Goal: Transaction & Acquisition: Subscribe to service/newsletter

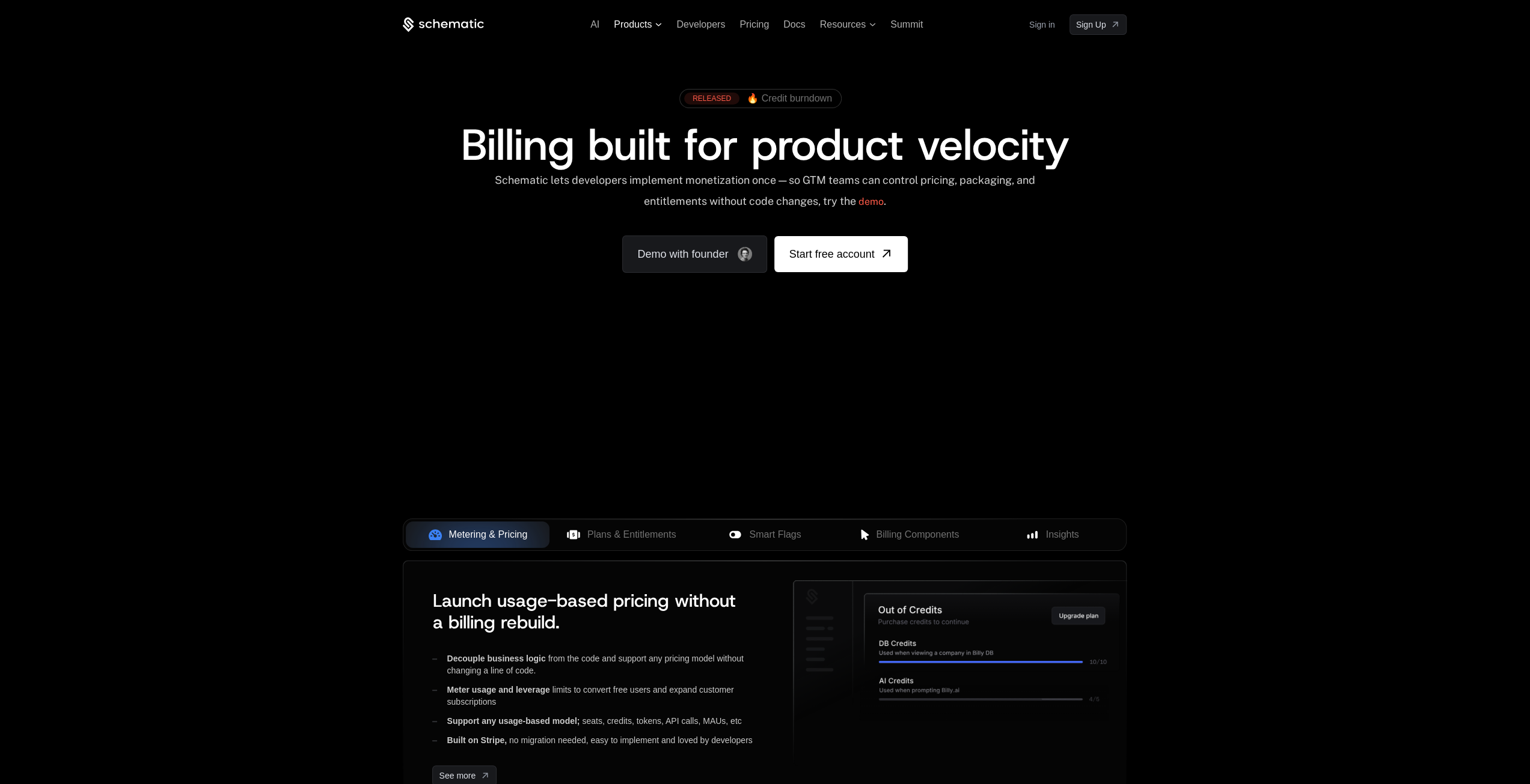
click at [659, 27] on span "Products" at bounding box center [638, 24] width 48 height 11
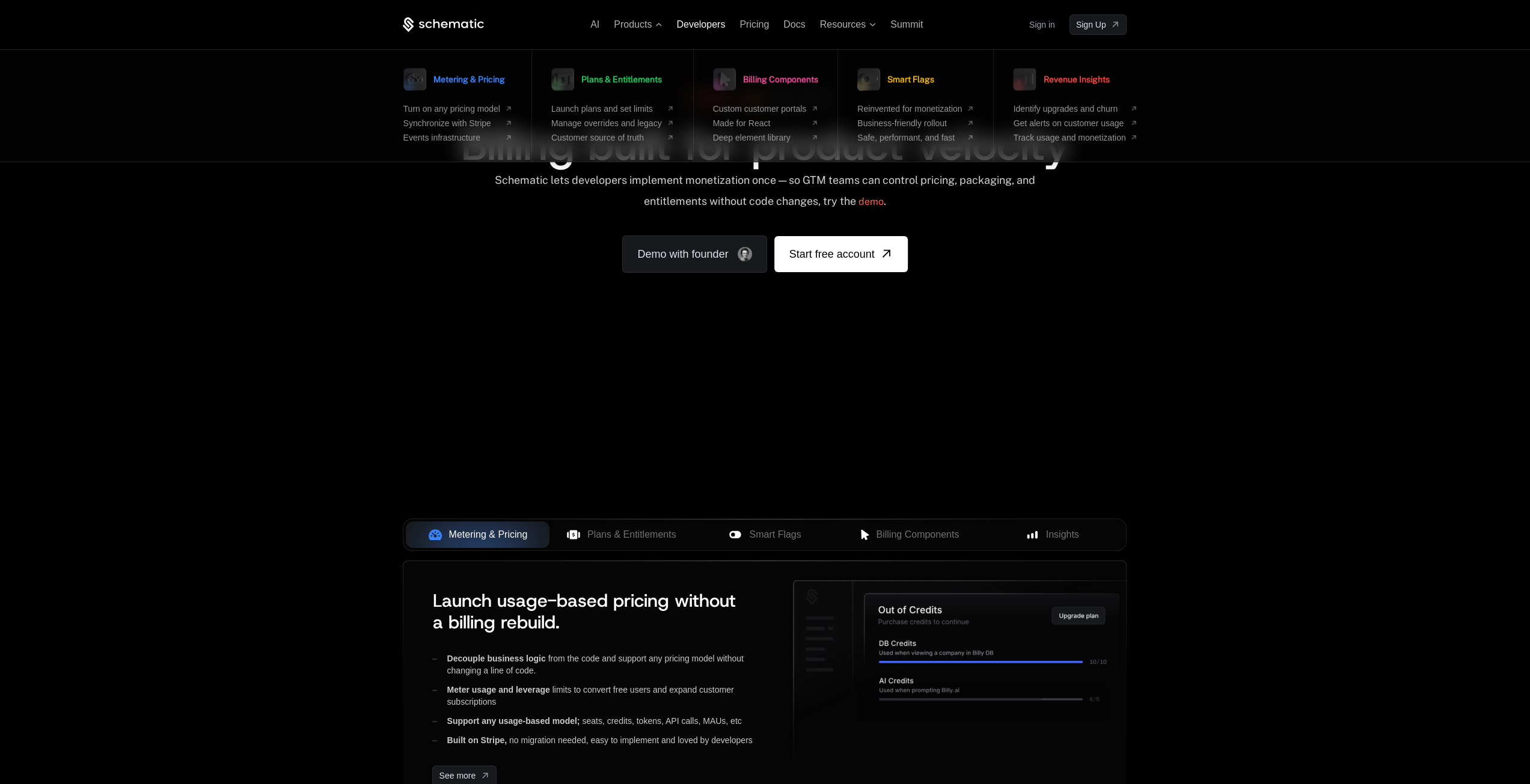
click at [710, 27] on span "Developers" at bounding box center [700, 24] width 48 height 11
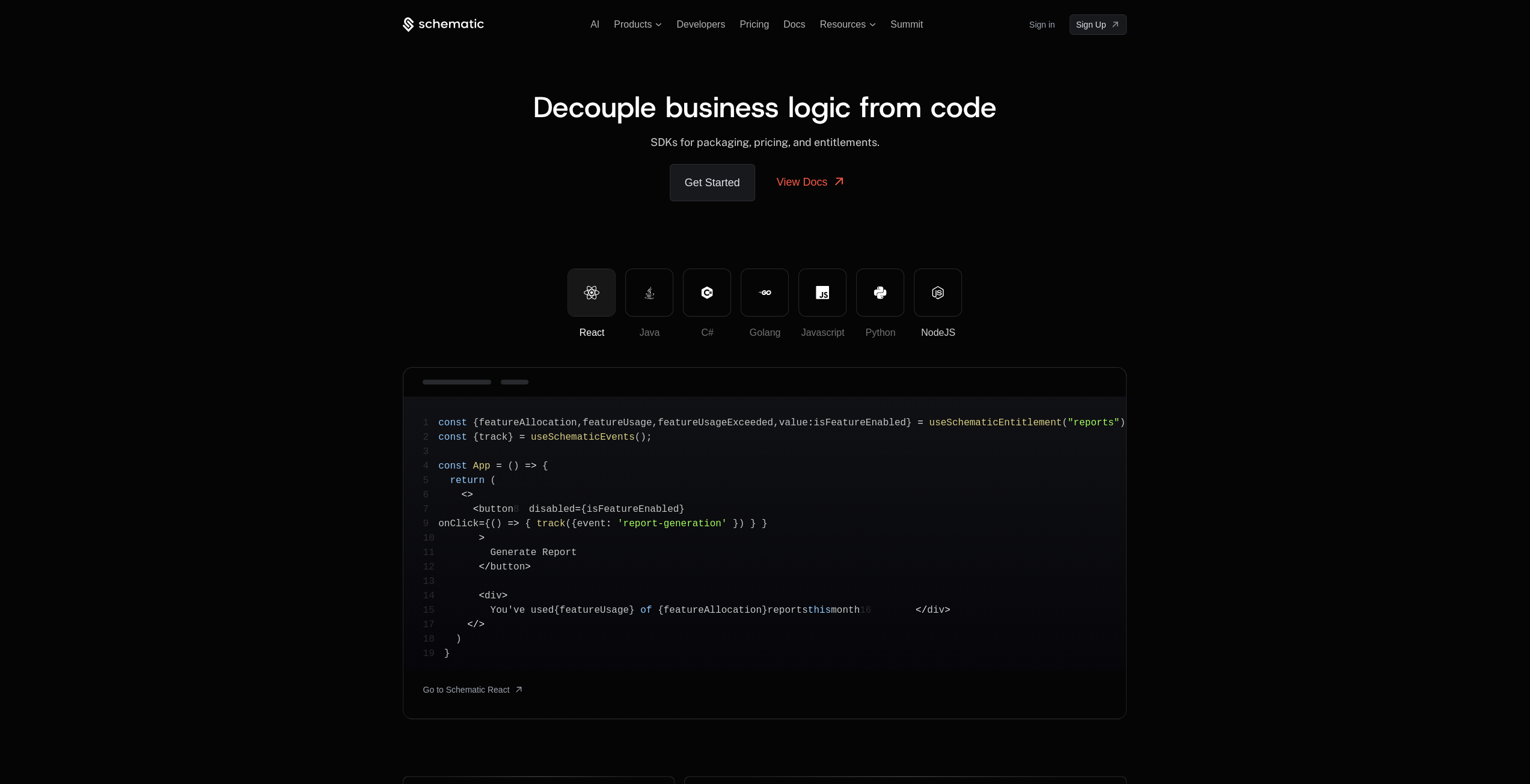
click at [954, 302] on button "NodeJS" at bounding box center [938, 293] width 48 height 48
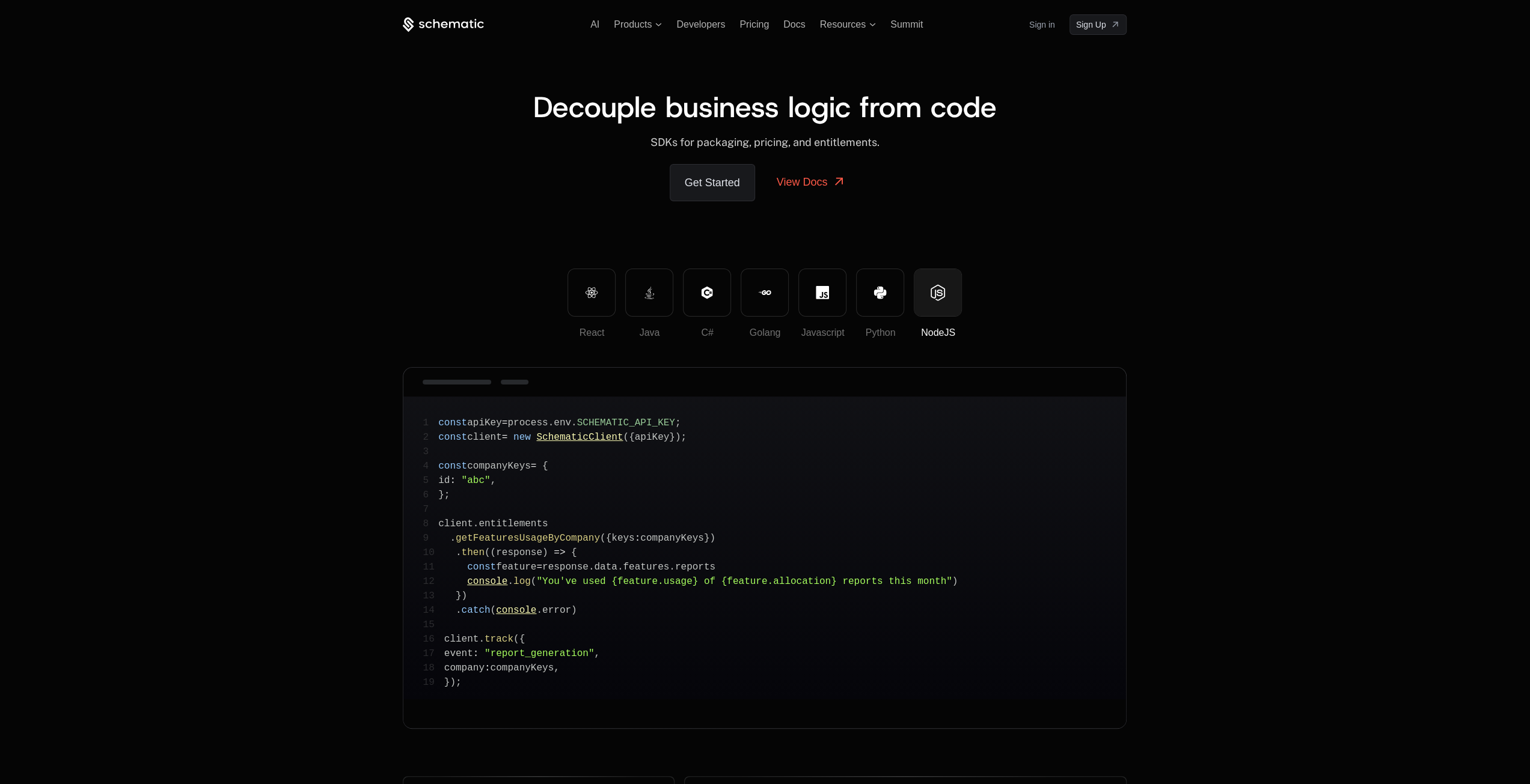
click at [917, 11] on div "AI Products Developers Pricing Docs Resources Summit Sign in Sign Up Decouple b…" at bounding box center [764, 134] width 781 height 268
click at [756, 28] on span "Pricing" at bounding box center [754, 24] width 29 height 11
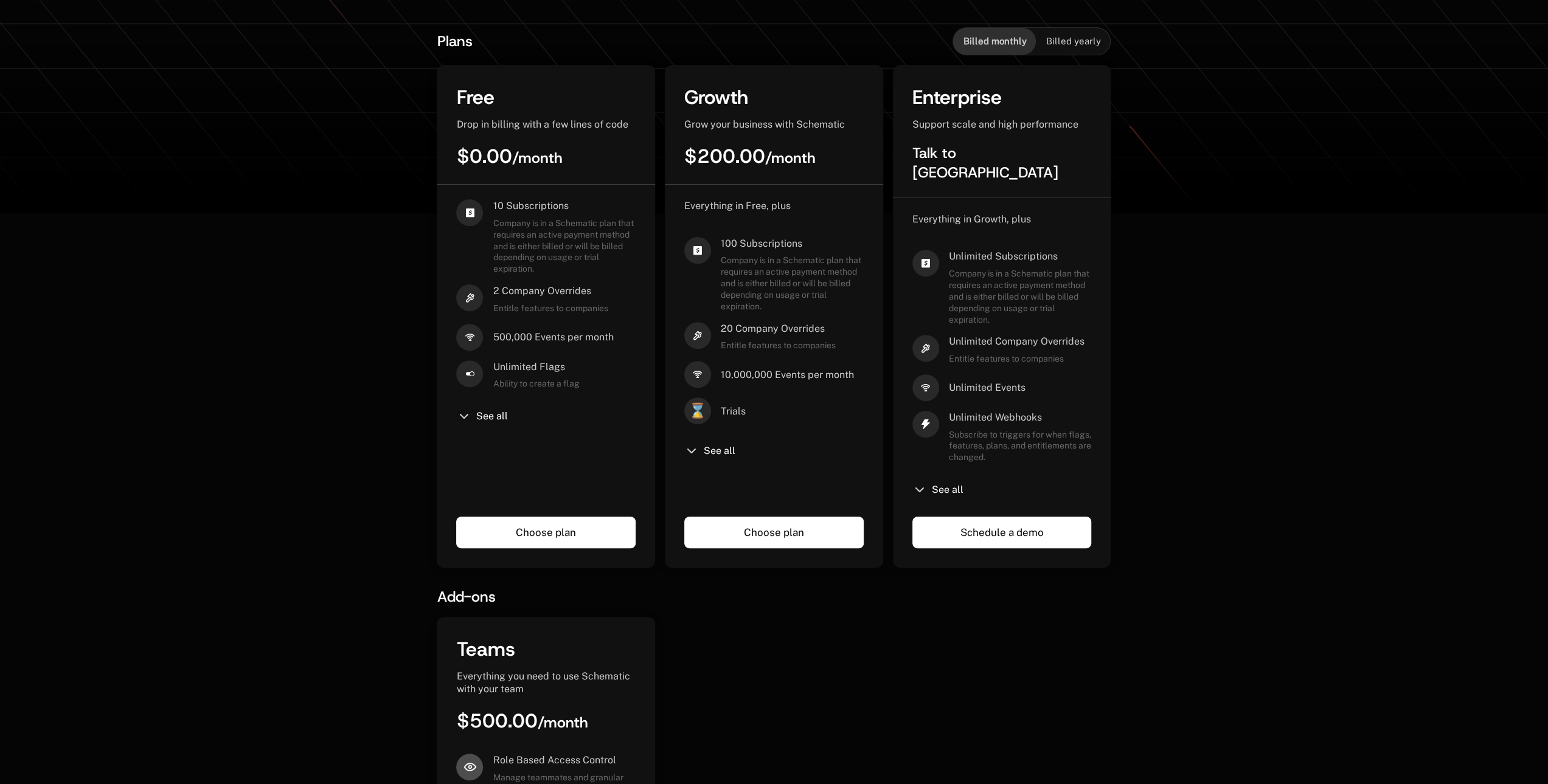
scroll to position [243, 0]
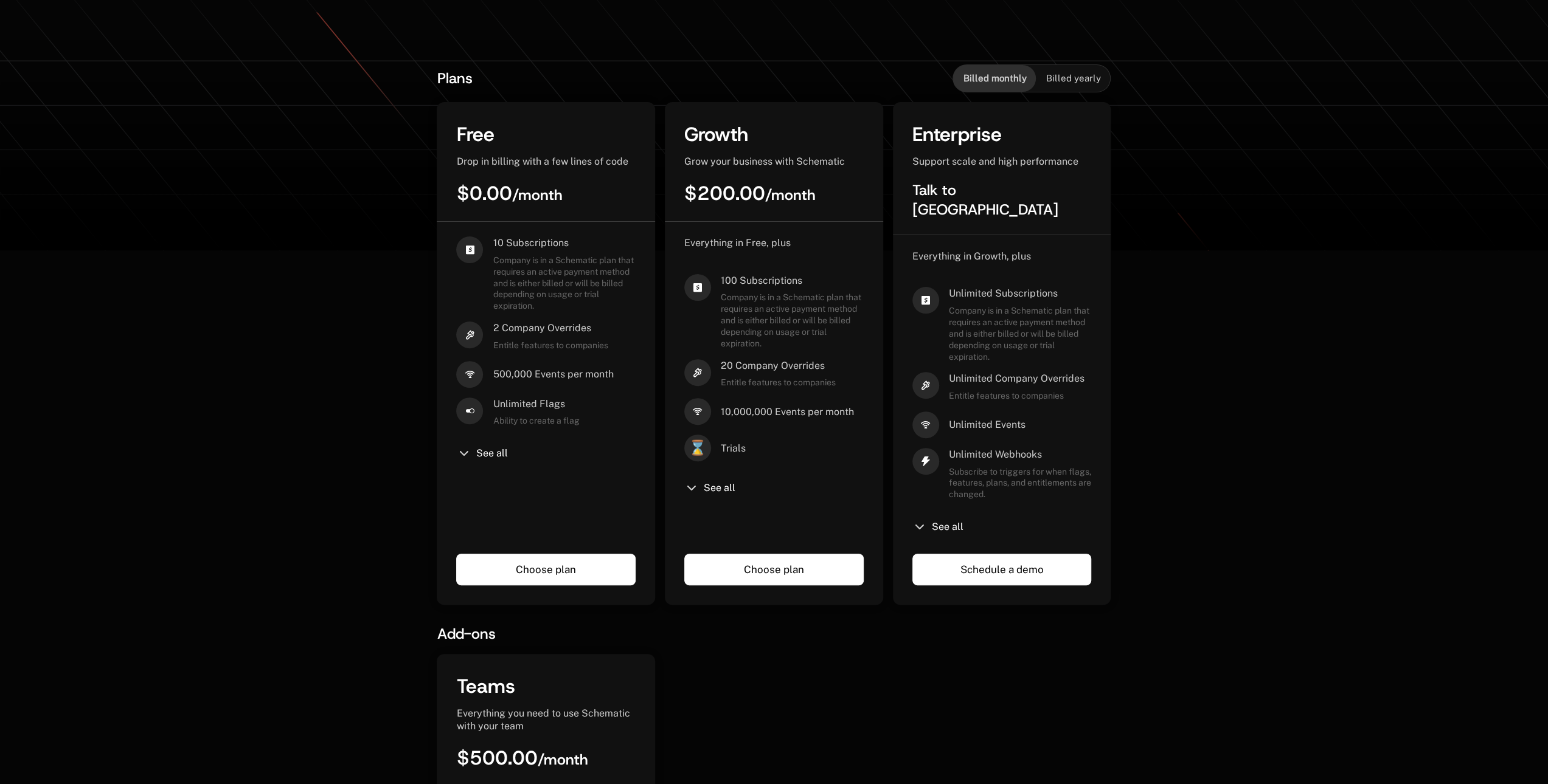
click at [718, 554] on link "Choose plan" at bounding box center [774, 569] width 179 height 31
click at [728, 493] on span "See all" at bounding box center [719, 488] width 31 height 10
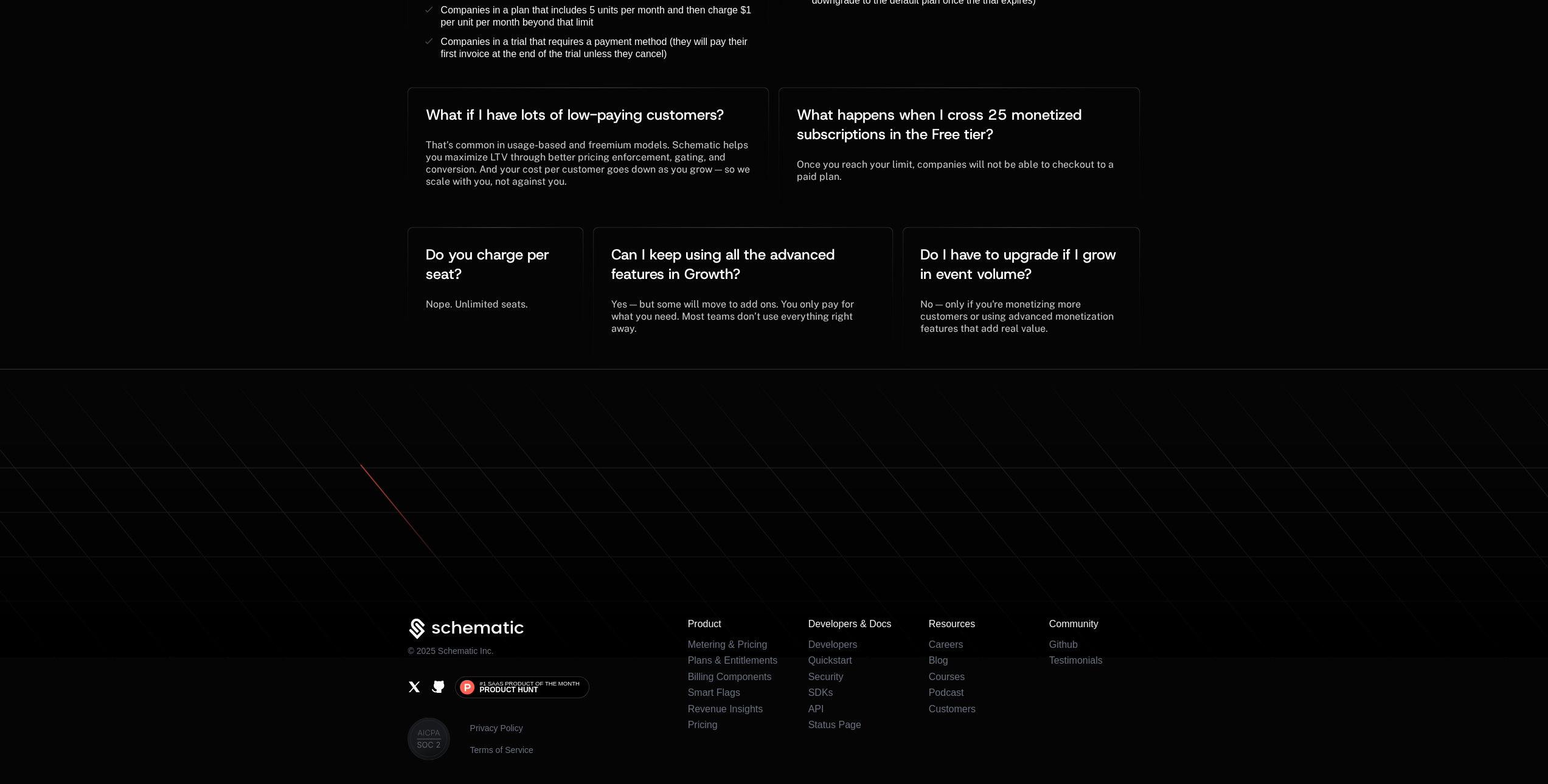
scroll to position [2799, 0]
